Goal: Find contact information

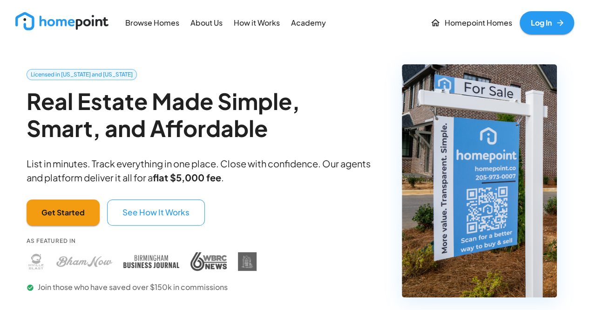
click at [211, 18] on p "About Us" at bounding box center [207, 23] width 32 height 11
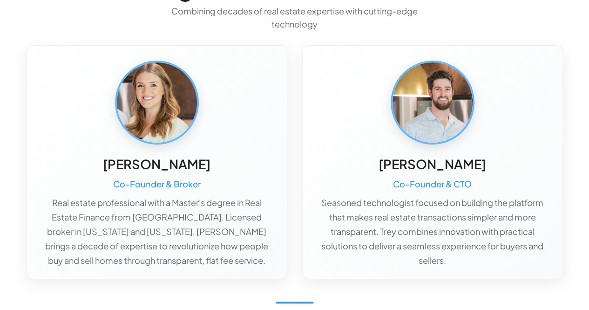
scroll to position [121, 0]
drag, startPoint x: 101, startPoint y: 162, endPoint x: 222, endPoint y: 171, distance: 121.4
click at [222, 171] on div "[PERSON_NAME] Co-Founder & Broker Real estate professional with a Master's degr…" at bounding box center [157, 211] width 230 height 112
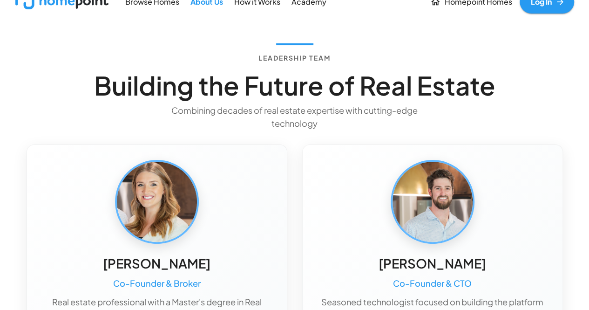
scroll to position [0, 0]
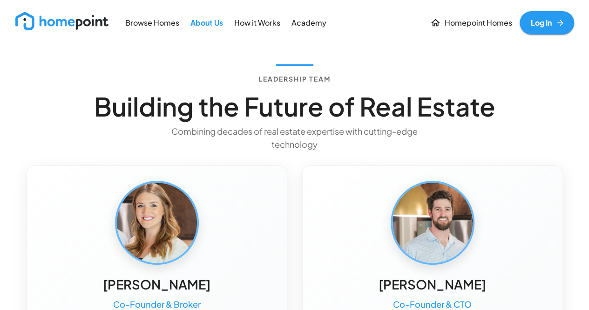
drag, startPoint x: 99, startPoint y: 285, endPoint x: 211, endPoint y: 280, distance: 112.4
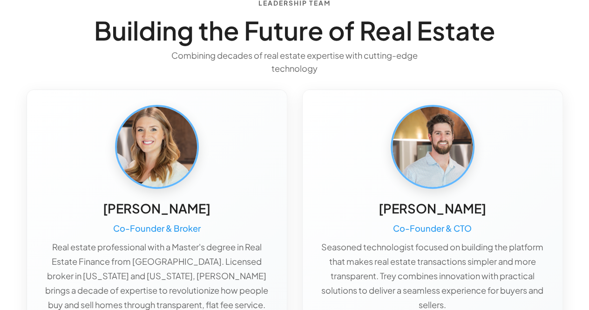
scroll to position [75, 0]
copy h5 "[PERSON_NAME]"
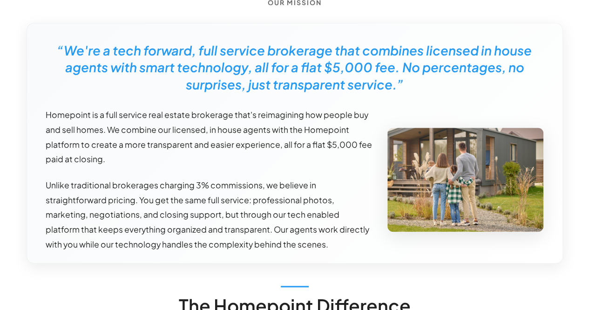
scroll to position [0, 0]
